Goal: Task Accomplishment & Management: Use online tool/utility

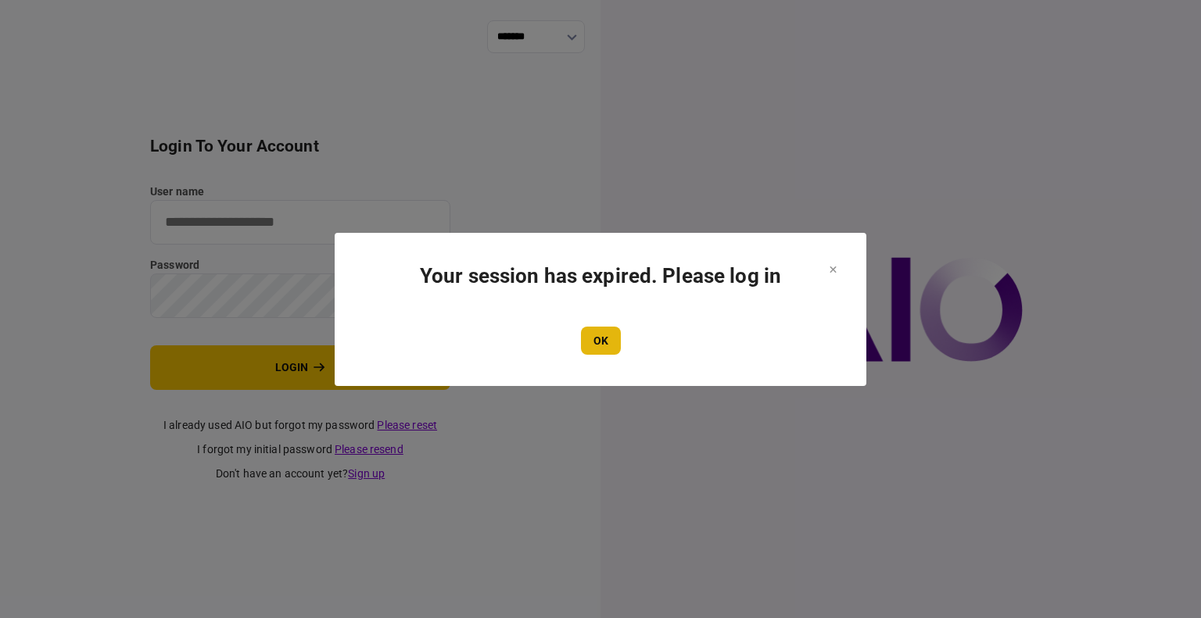
type input "****"
click at [591, 342] on button "OK" at bounding box center [601, 341] width 40 height 28
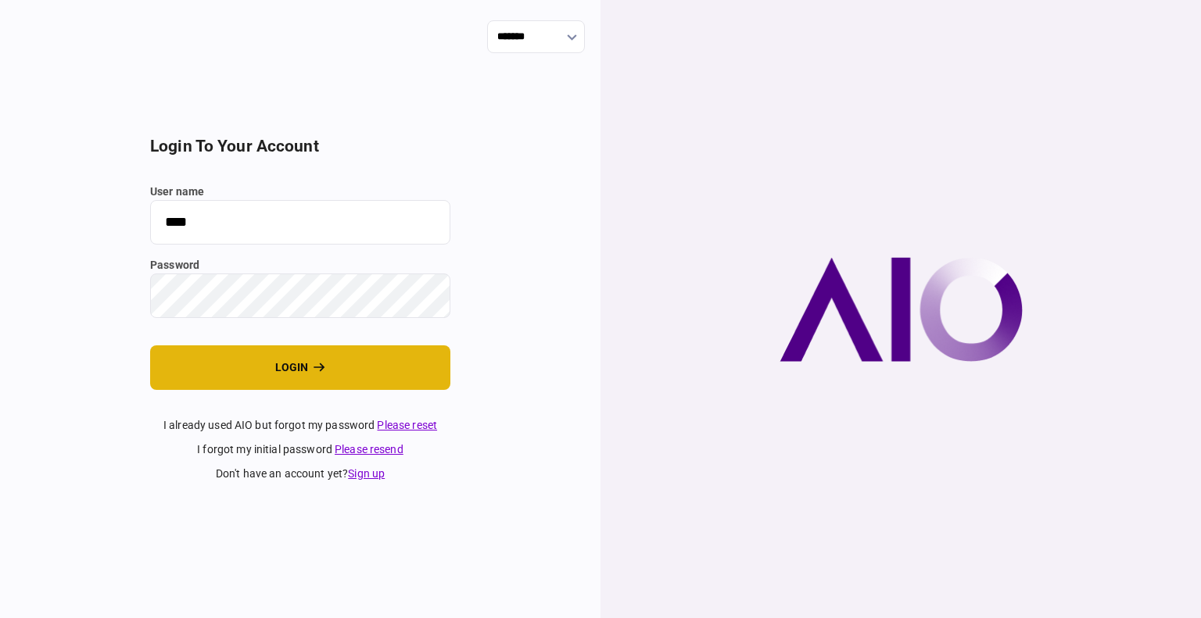
click at [249, 369] on button "login" at bounding box center [300, 368] width 300 height 45
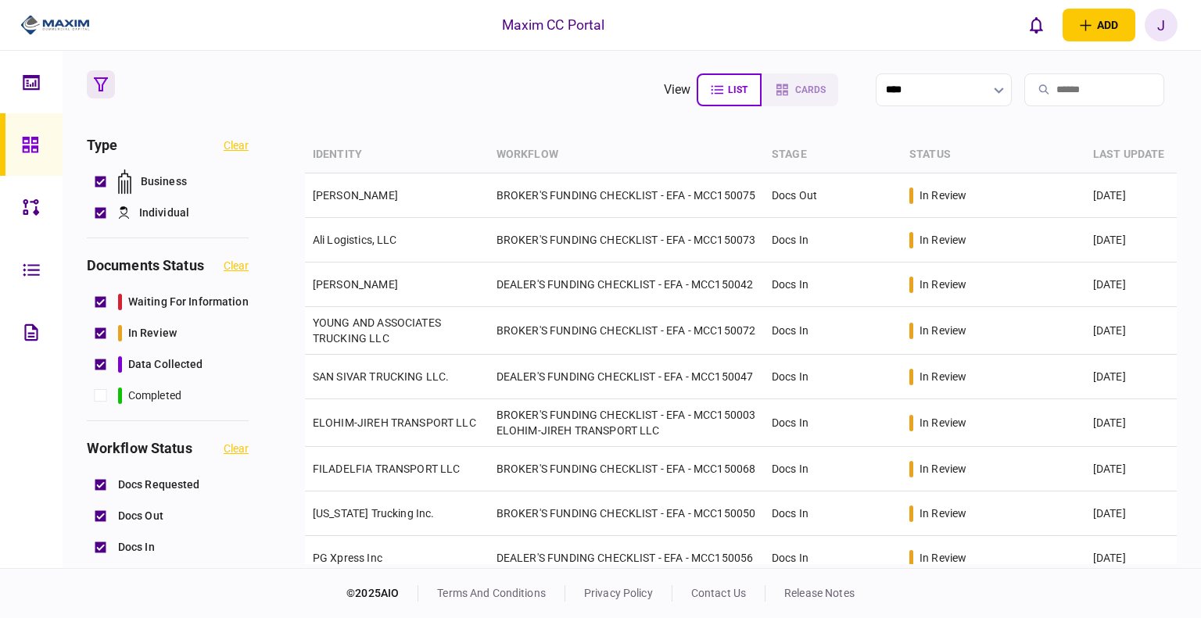
click at [20, 142] on link at bounding box center [31, 144] width 63 height 63
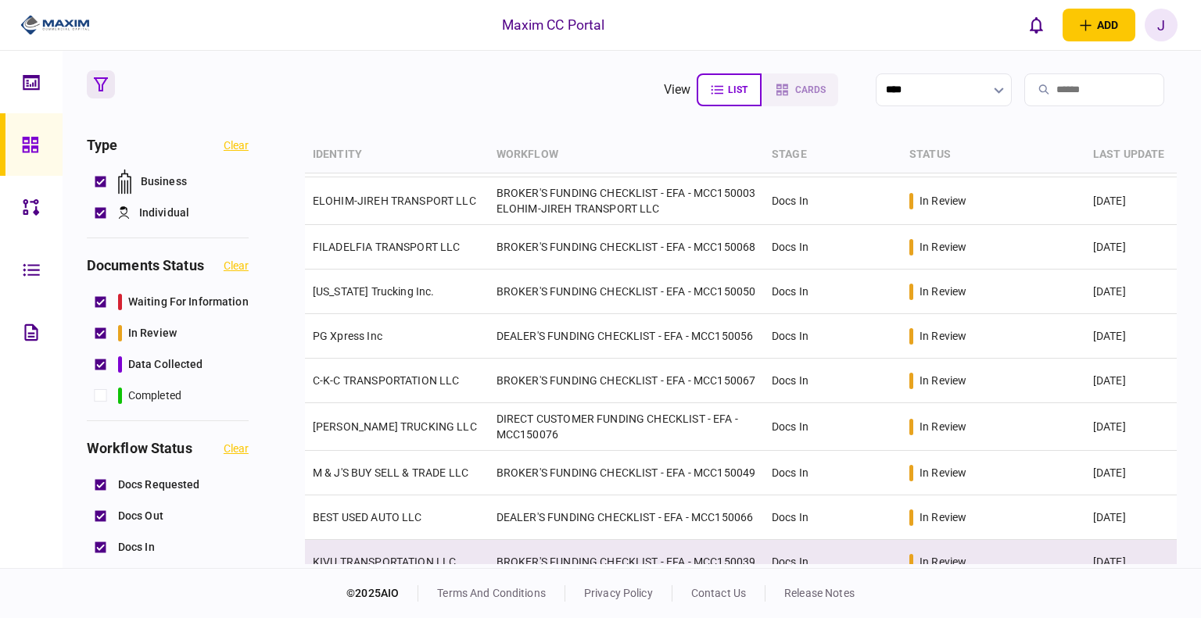
scroll to position [452, 0]
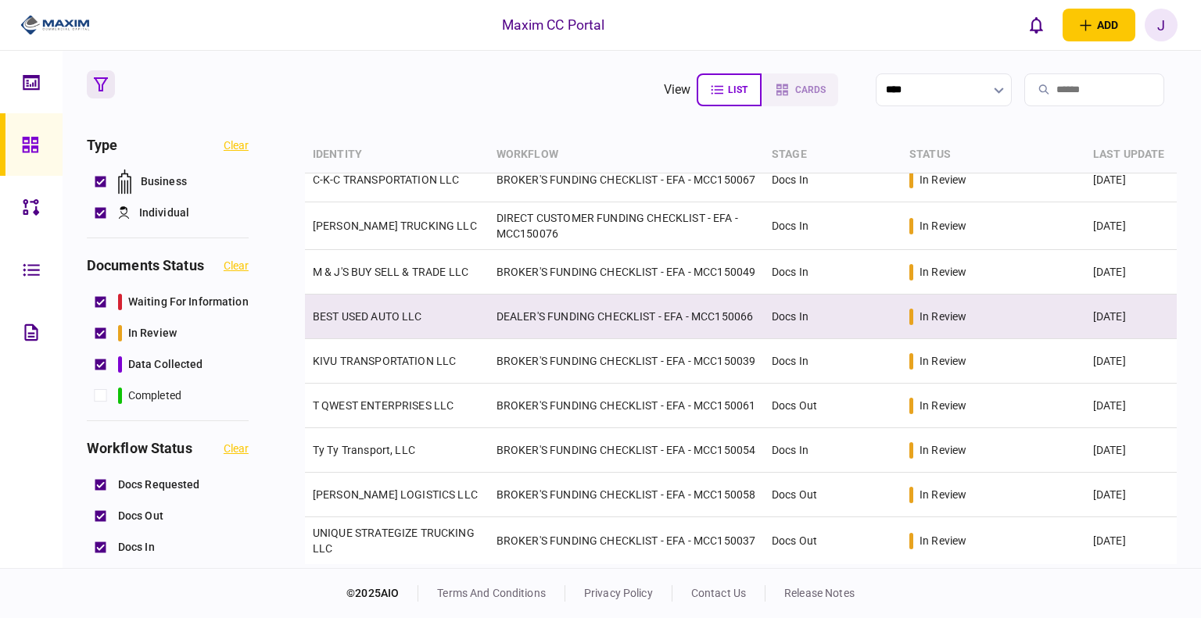
click at [358, 315] on td "BEST USED AUTO LLC" at bounding box center [397, 317] width 184 height 45
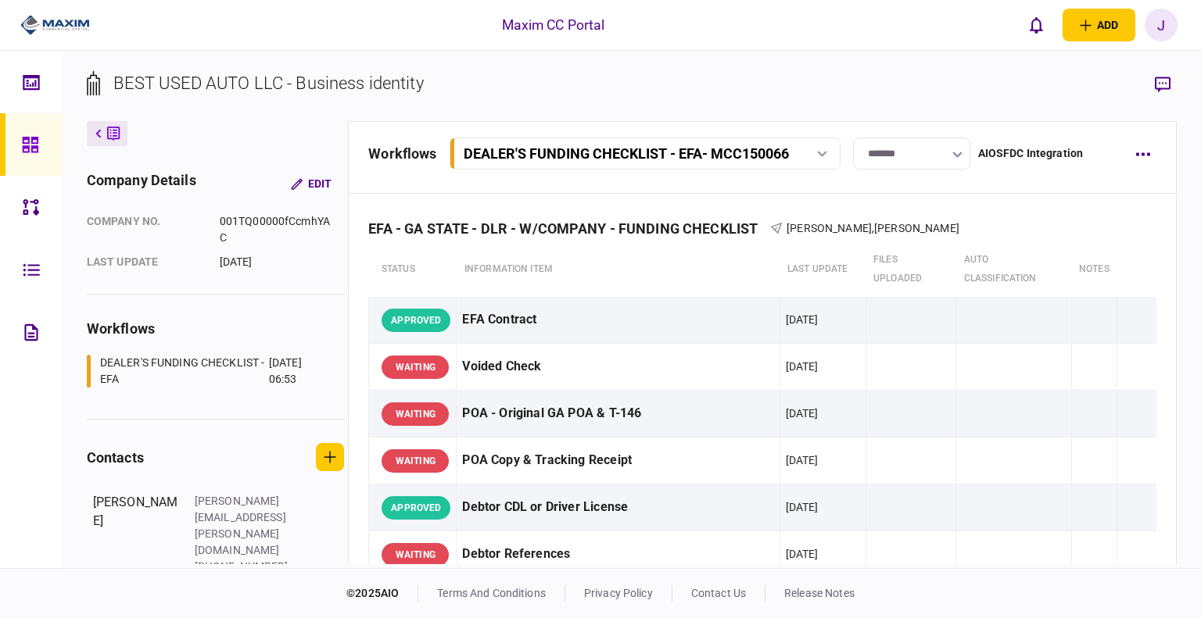
click at [22, 134] on div at bounding box center [34, 144] width 25 height 63
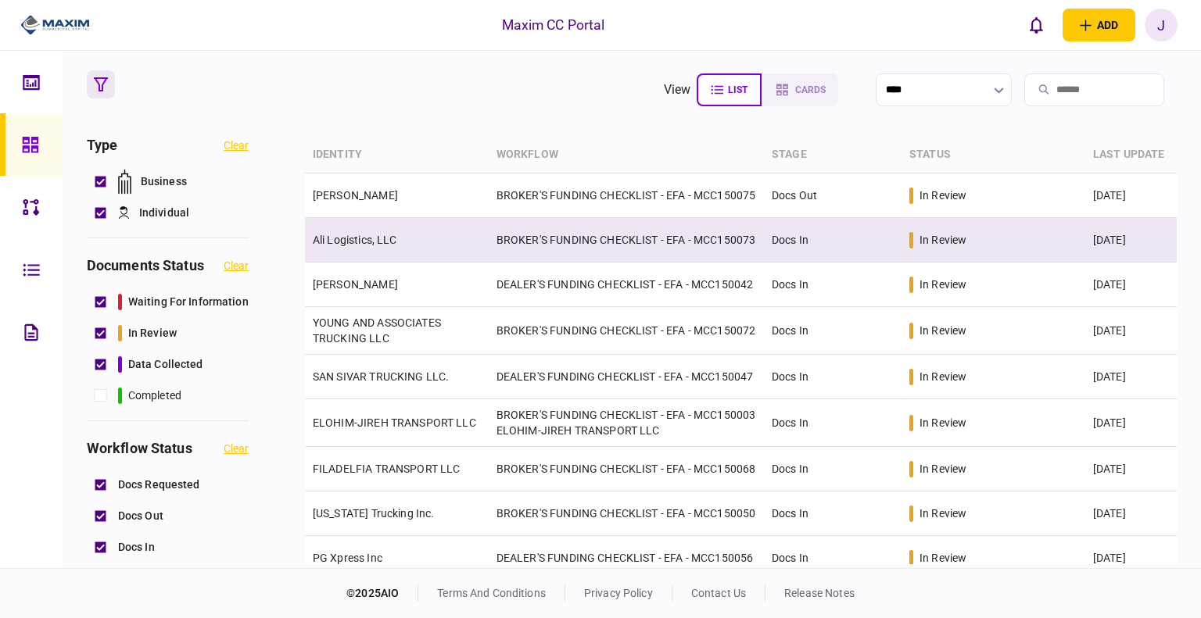
click at [357, 243] on link "Ali Logistics, LLC" at bounding box center [355, 240] width 84 height 13
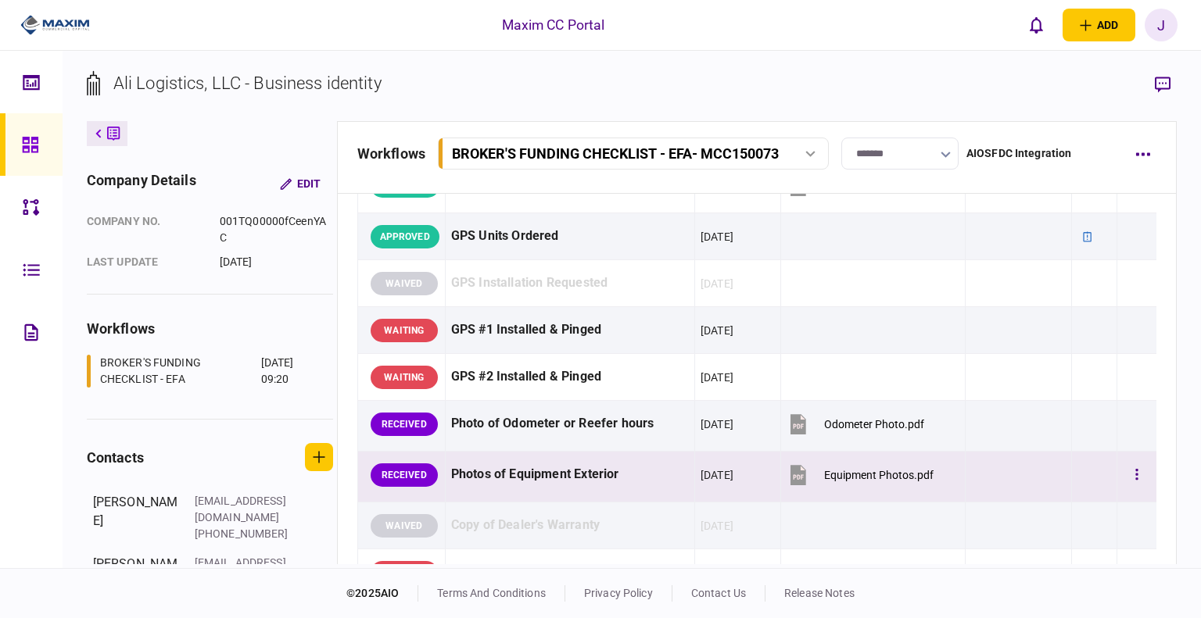
scroll to position [1485, 0]
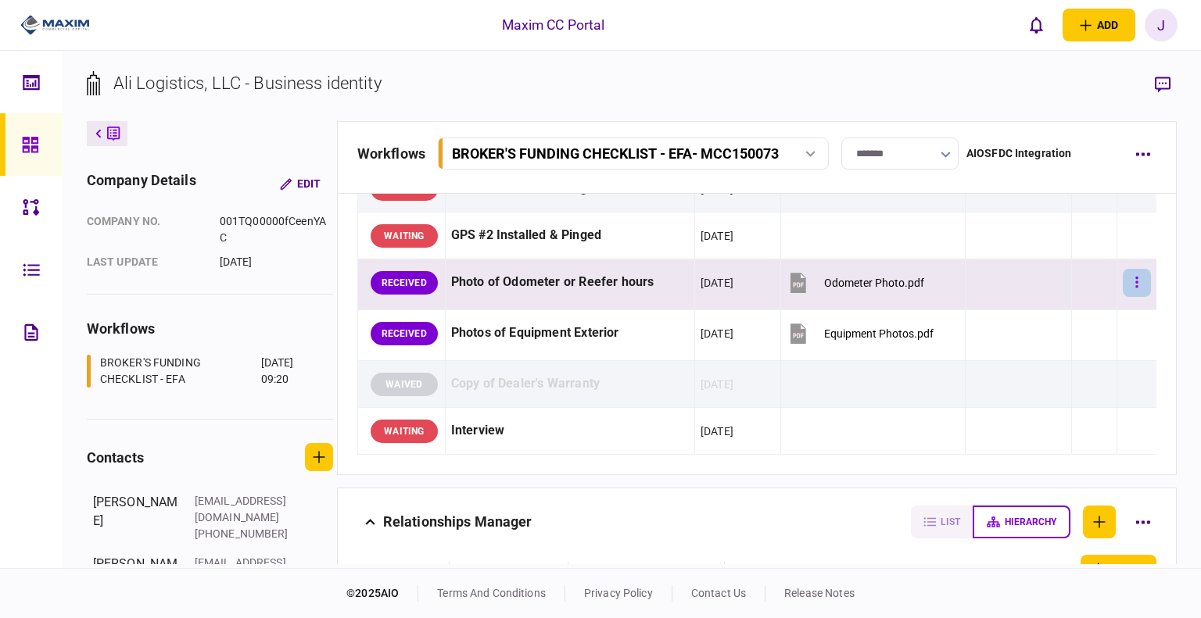
click at [1123, 277] on button "button" at bounding box center [1137, 283] width 28 height 28
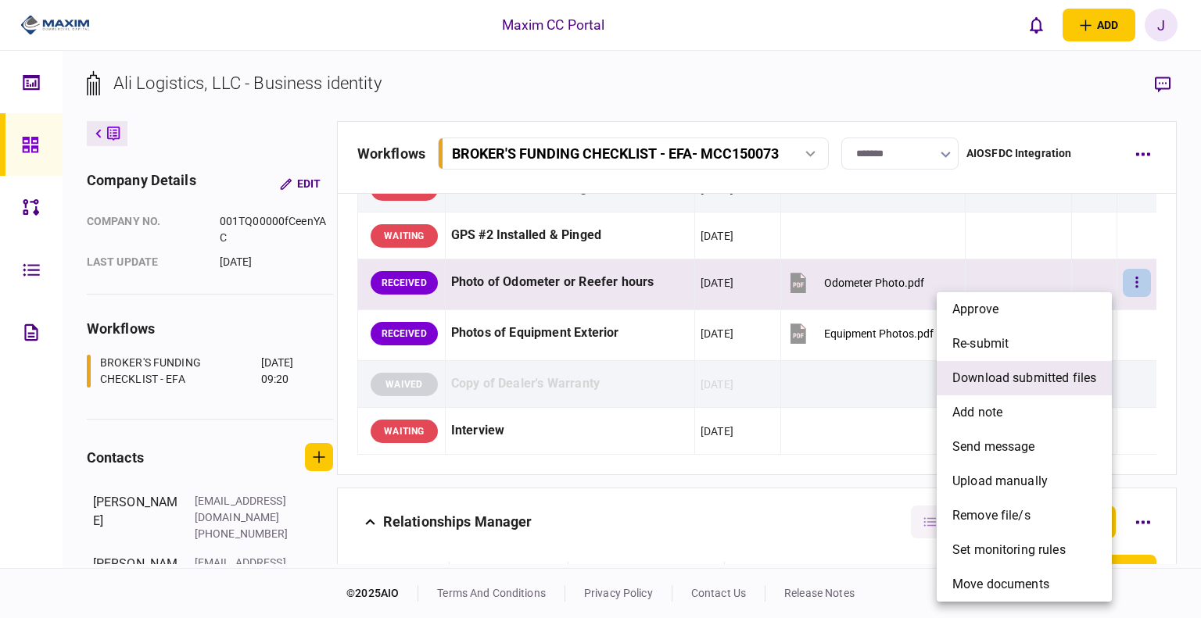
click at [1029, 380] on span "download submitted files" at bounding box center [1024, 378] width 144 height 19
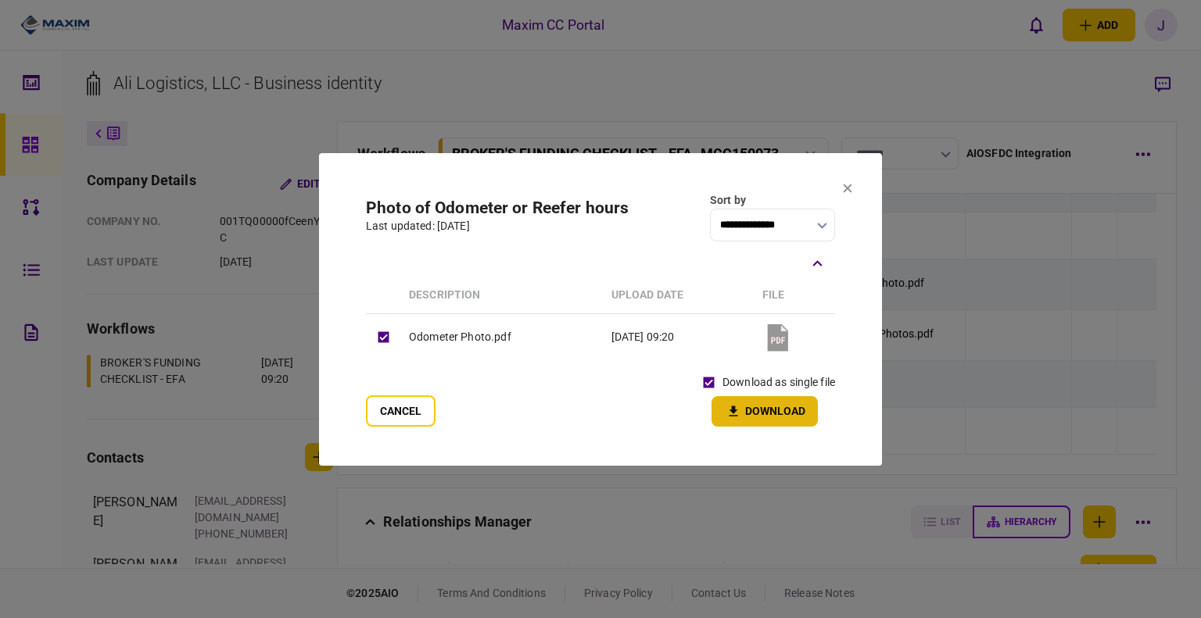
click at [735, 400] on button "Download" at bounding box center [764, 411] width 106 height 30
click at [679, 177] on section "**********" at bounding box center [600, 309] width 563 height 313
click at [844, 188] on icon at bounding box center [847, 188] width 9 height 9
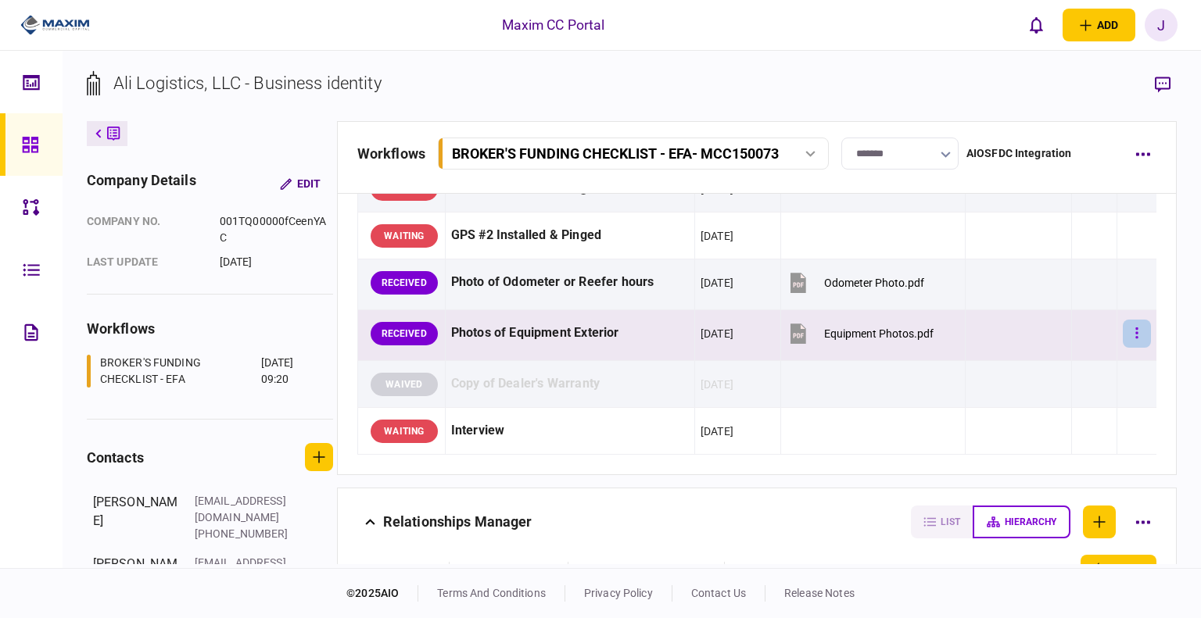
click at [1128, 332] on button "button" at bounding box center [1137, 334] width 28 height 28
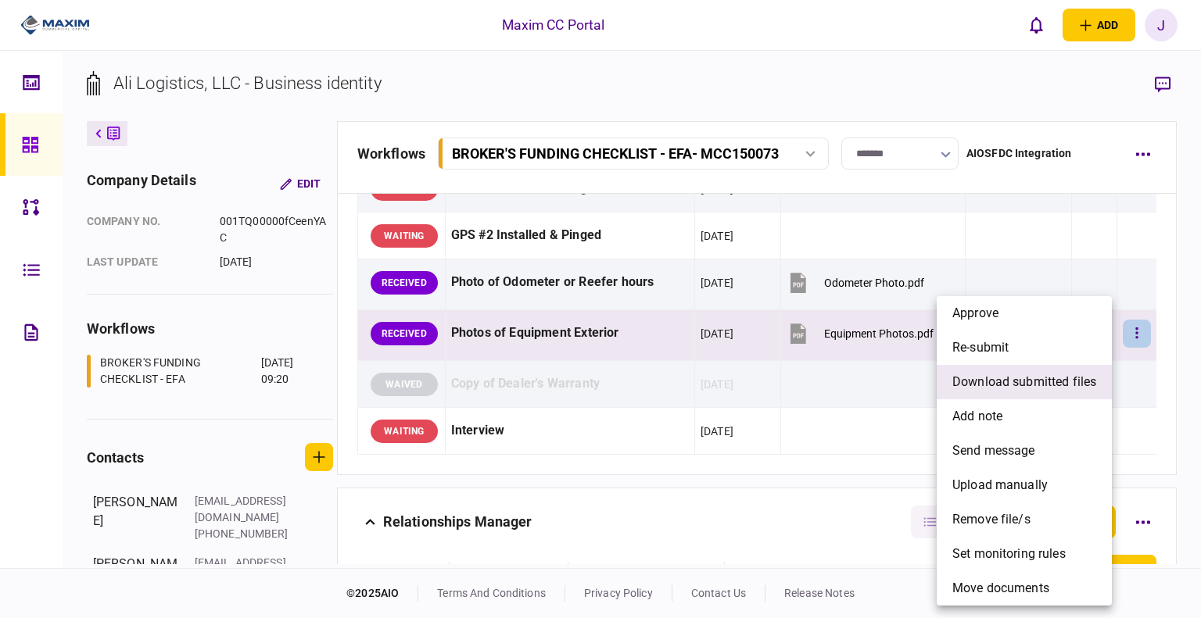
click at [1040, 369] on li "download submitted files" at bounding box center [1024, 382] width 175 height 34
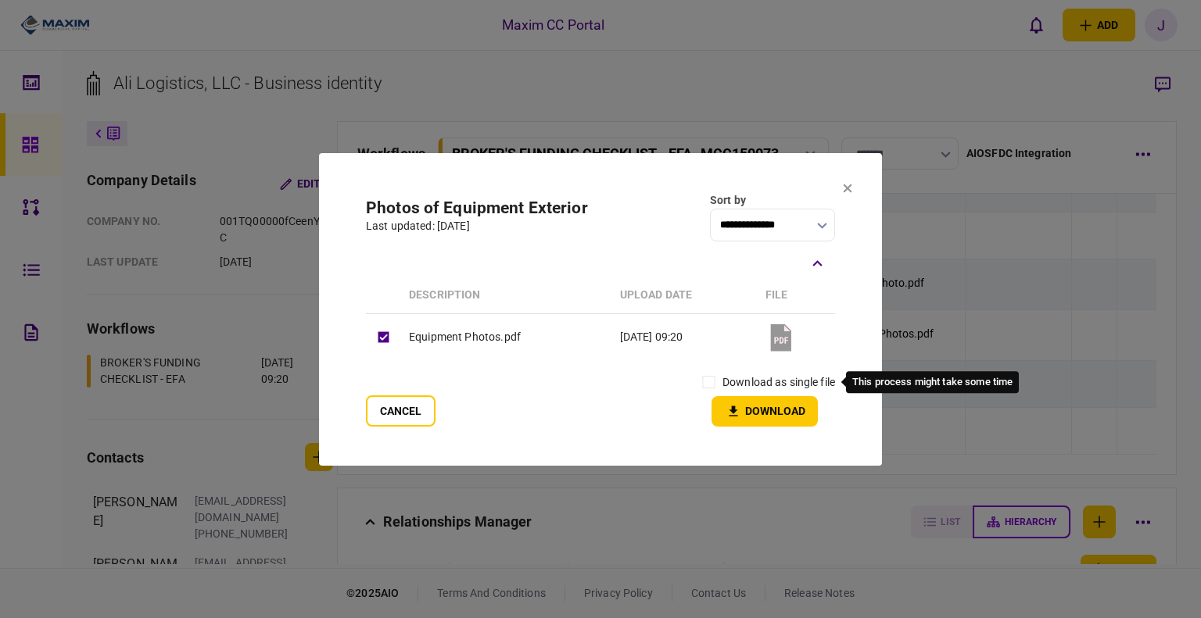
click at [732, 382] on label "download as single file" at bounding box center [778, 382] width 113 height 16
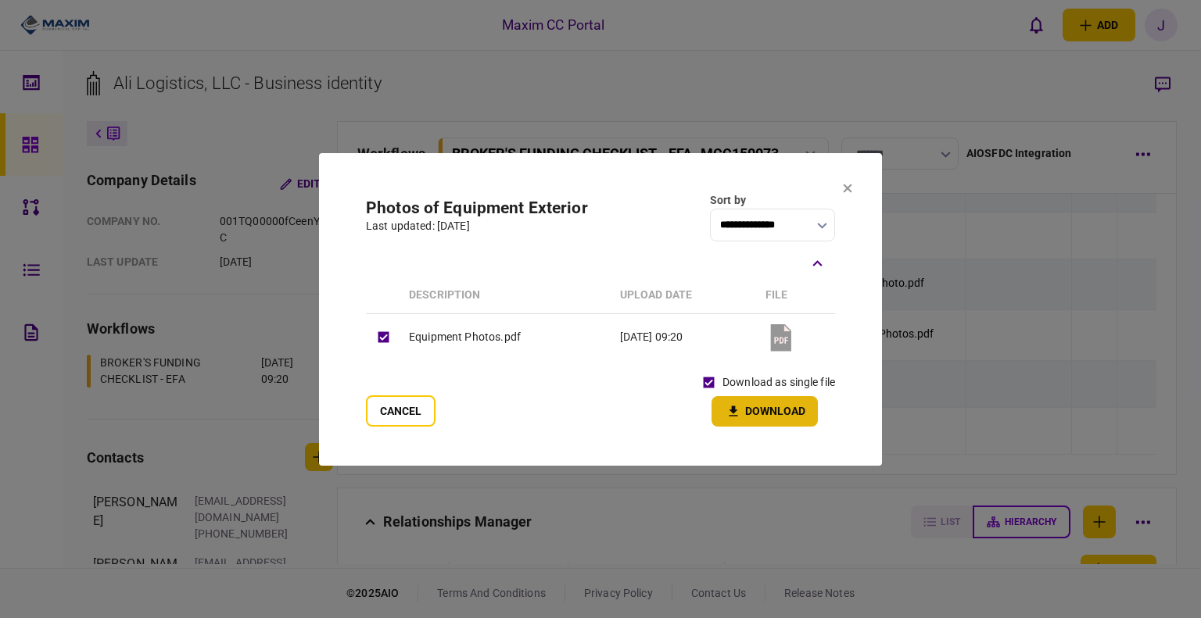
click at [744, 403] on button "Download" at bounding box center [764, 411] width 106 height 30
click at [848, 199] on section "**********" at bounding box center [600, 309] width 563 height 313
click at [848, 188] on icon at bounding box center [848, 188] width 9 height 9
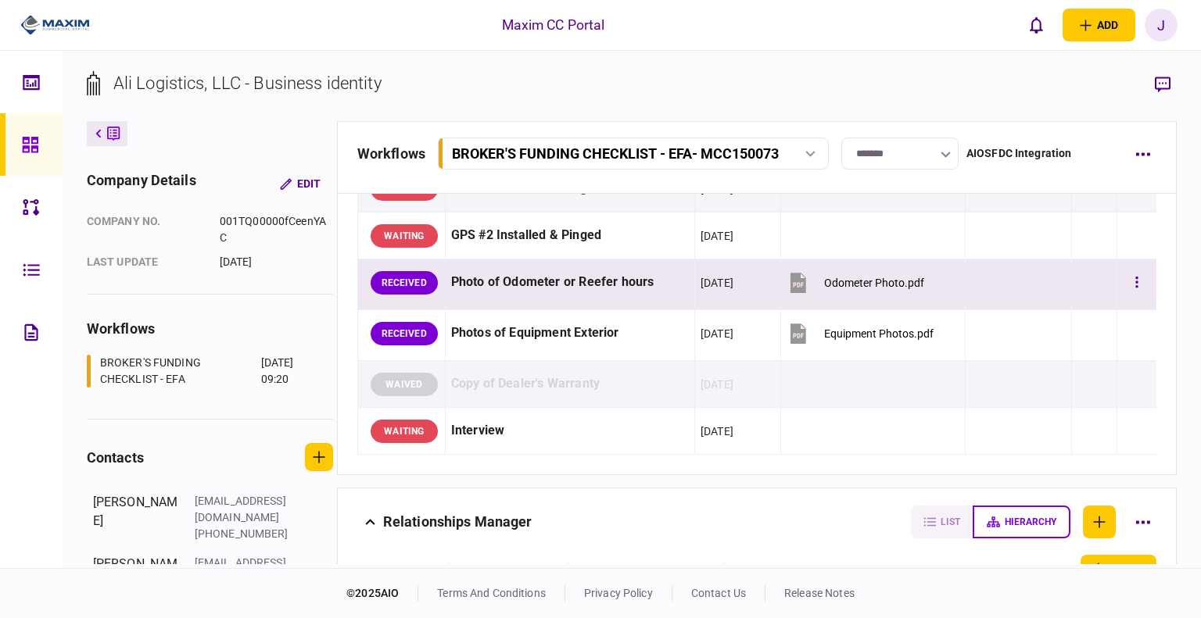
click at [844, 285] on button "Odometer Photo.pdf" at bounding box center [856, 282] width 138 height 35
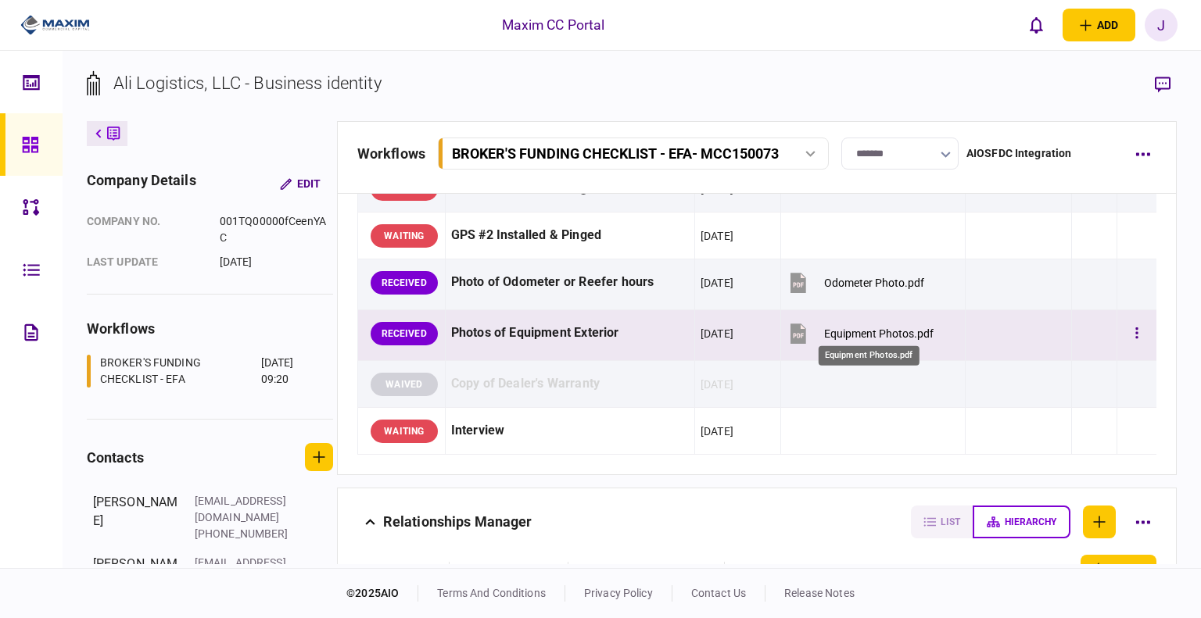
click at [837, 335] on div "Equipment Photos.pdf" at bounding box center [869, 351] width 104 height 32
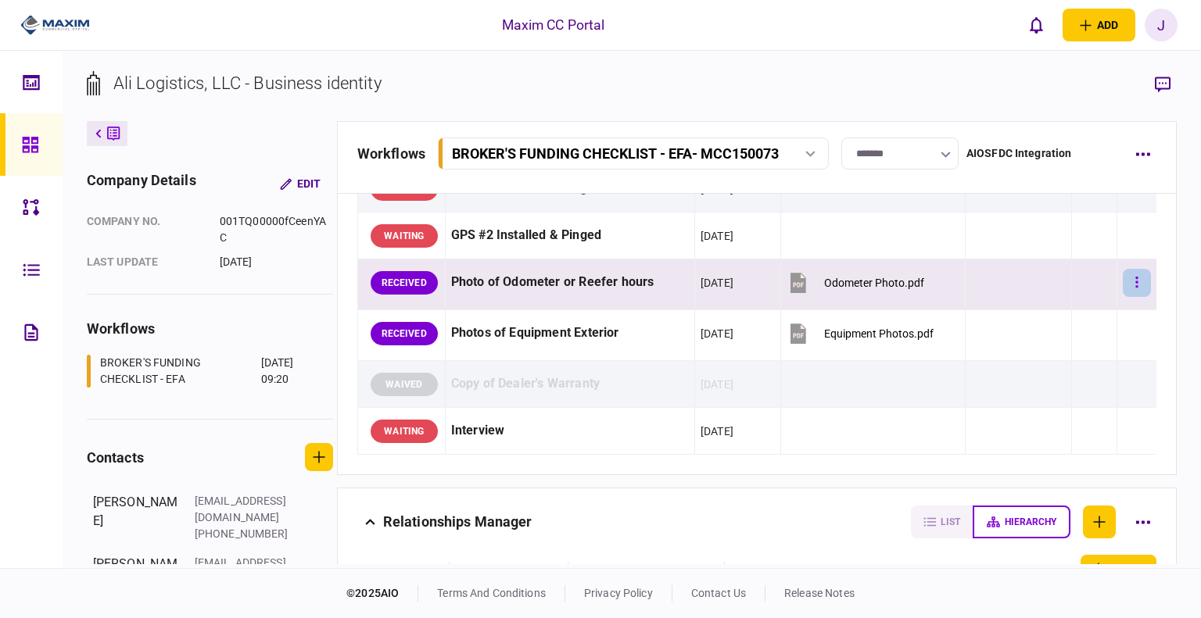
click at [1123, 278] on button "button" at bounding box center [1137, 283] width 28 height 28
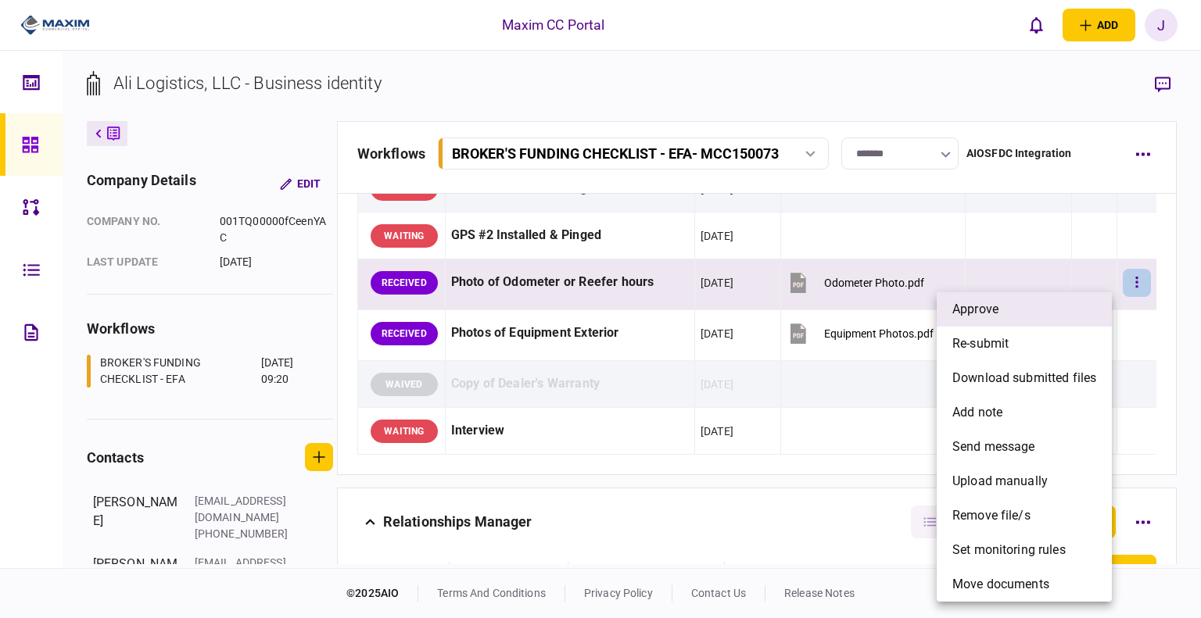
click at [1035, 318] on li "approve" at bounding box center [1024, 309] width 175 height 34
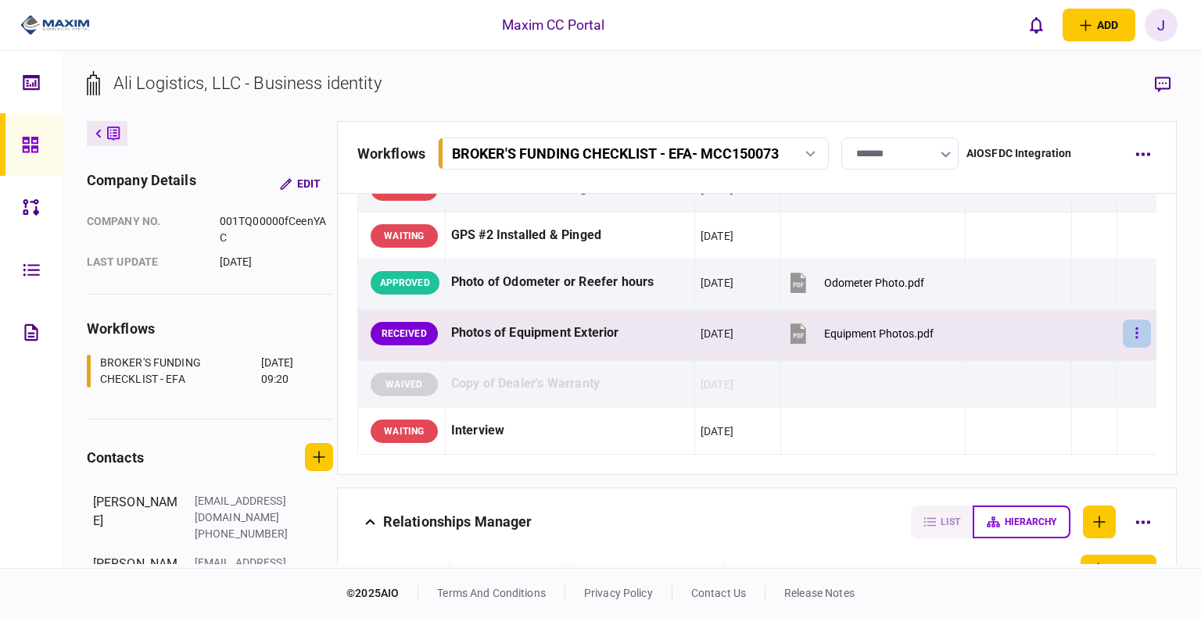
click at [1136, 331] on icon "button" at bounding box center [1137, 333] width 2 height 11
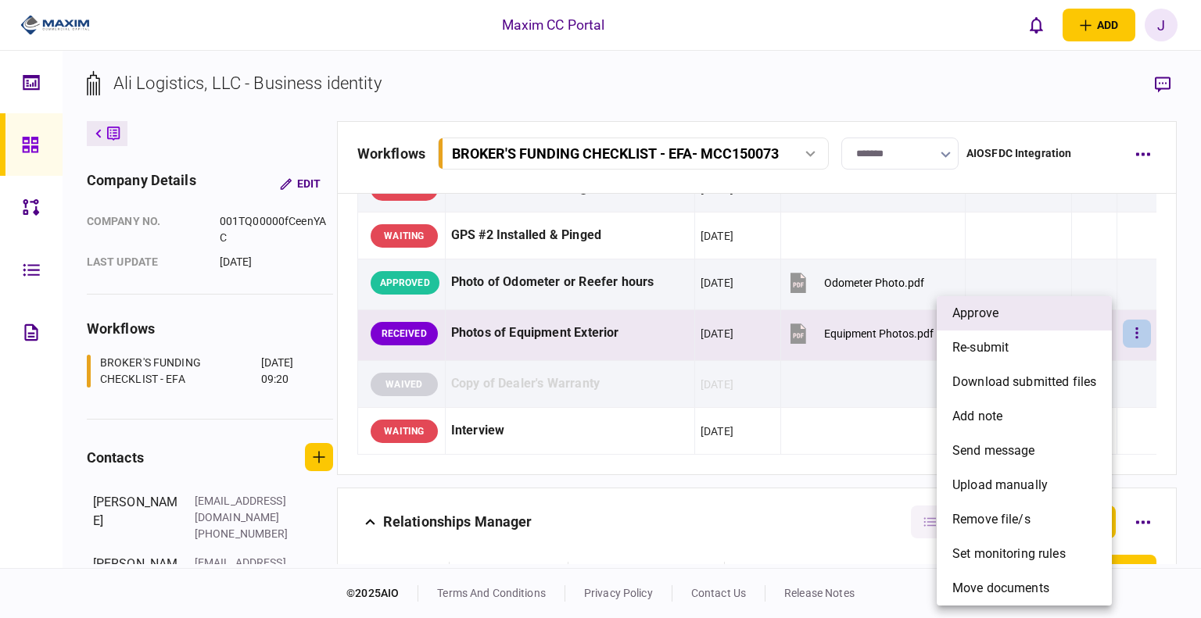
click at [1004, 314] on li "approve" at bounding box center [1024, 313] width 175 height 34
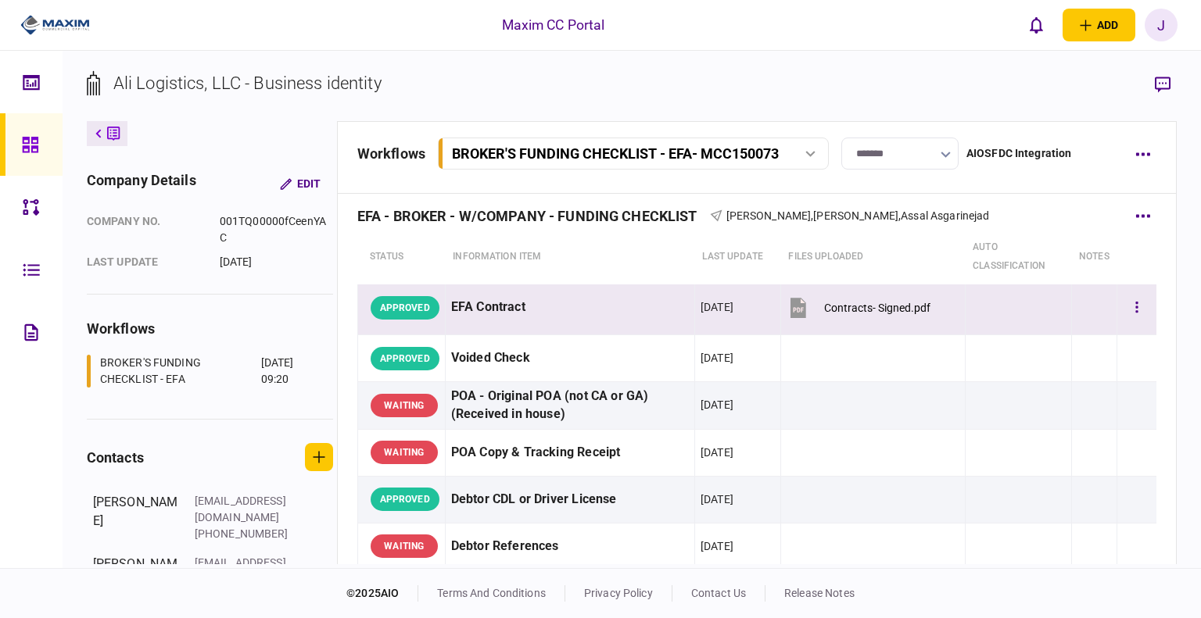
scroll to position [0, 0]
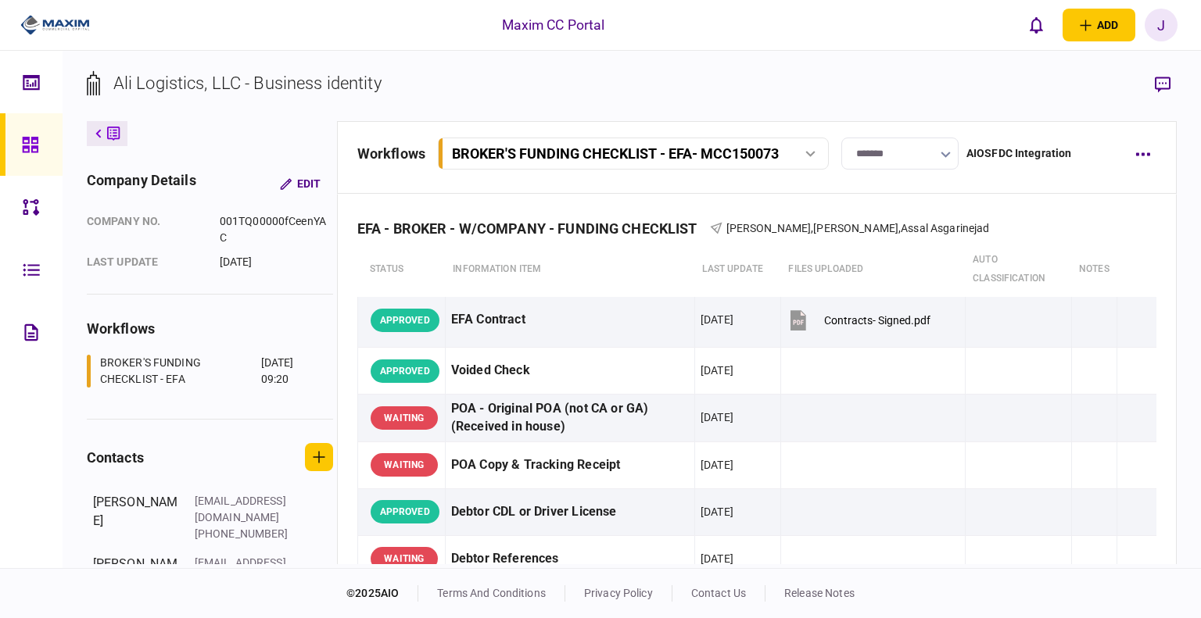
click at [507, 63] on div "Ali Logistics, LLC - Business identity company details Edit company no. 001TQ00…" at bounding box center [632, 310] width 1138 height 518
